Goal: Task Accomplishment & Management: Complete application form

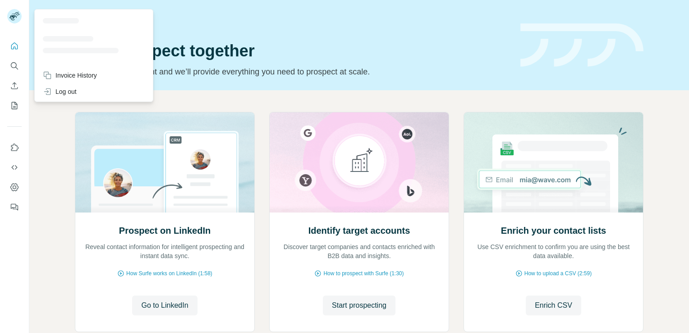
click at [13, 18] on icon at bounding box center [12, 17] width 7 height 5
